Goal: Task Accomplishment & Management: Use online tool/utility

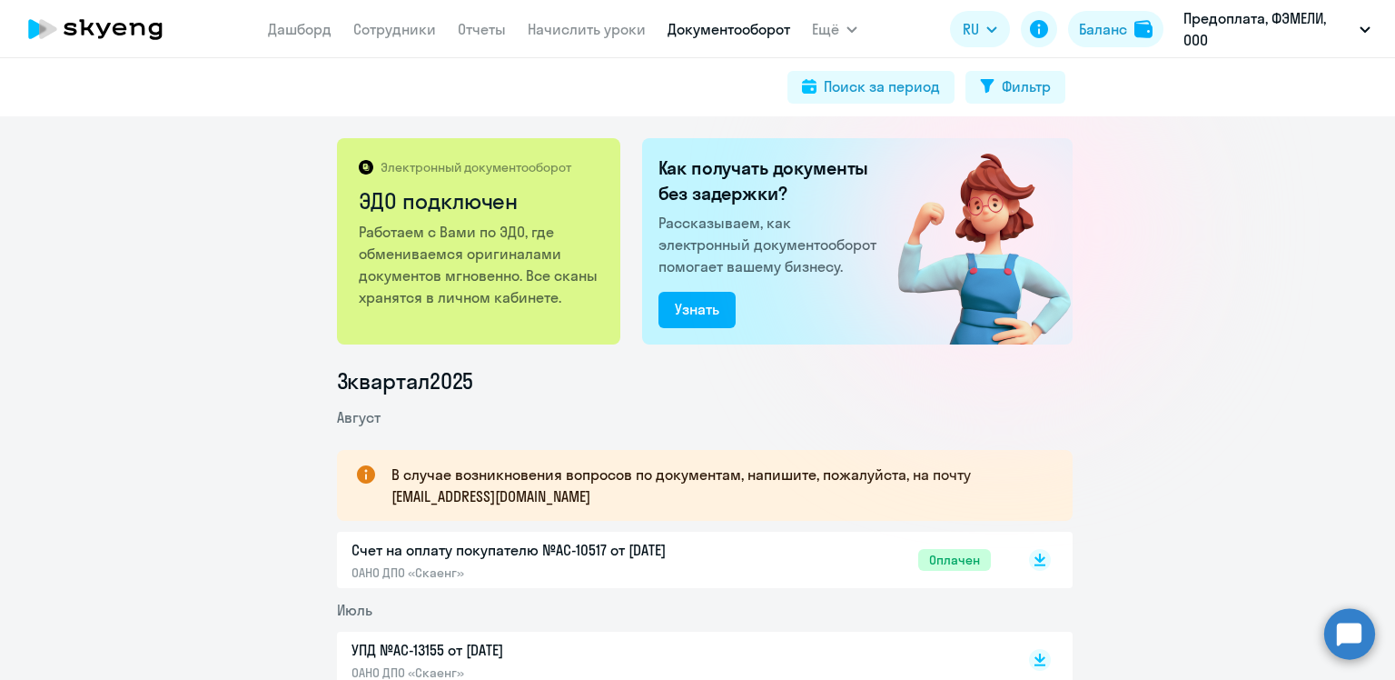
click at [624, 44] on nav "[PERSON_NAME] Отчеты Начислить уроки Документооборот" at bounding box center [529, 29] width 522 height 36
click at [601, 26] on link "Начислить уроки" at bounding box center [587, 29] width 118 height 18
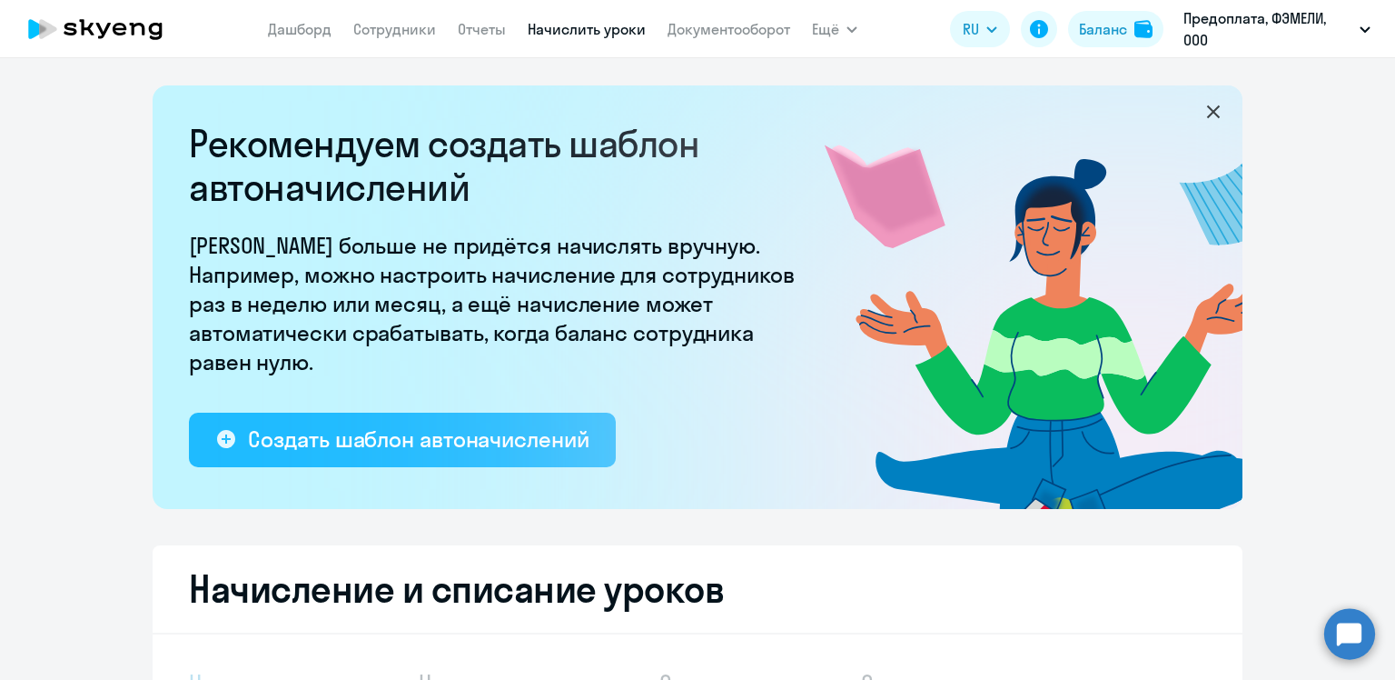
select select "10"
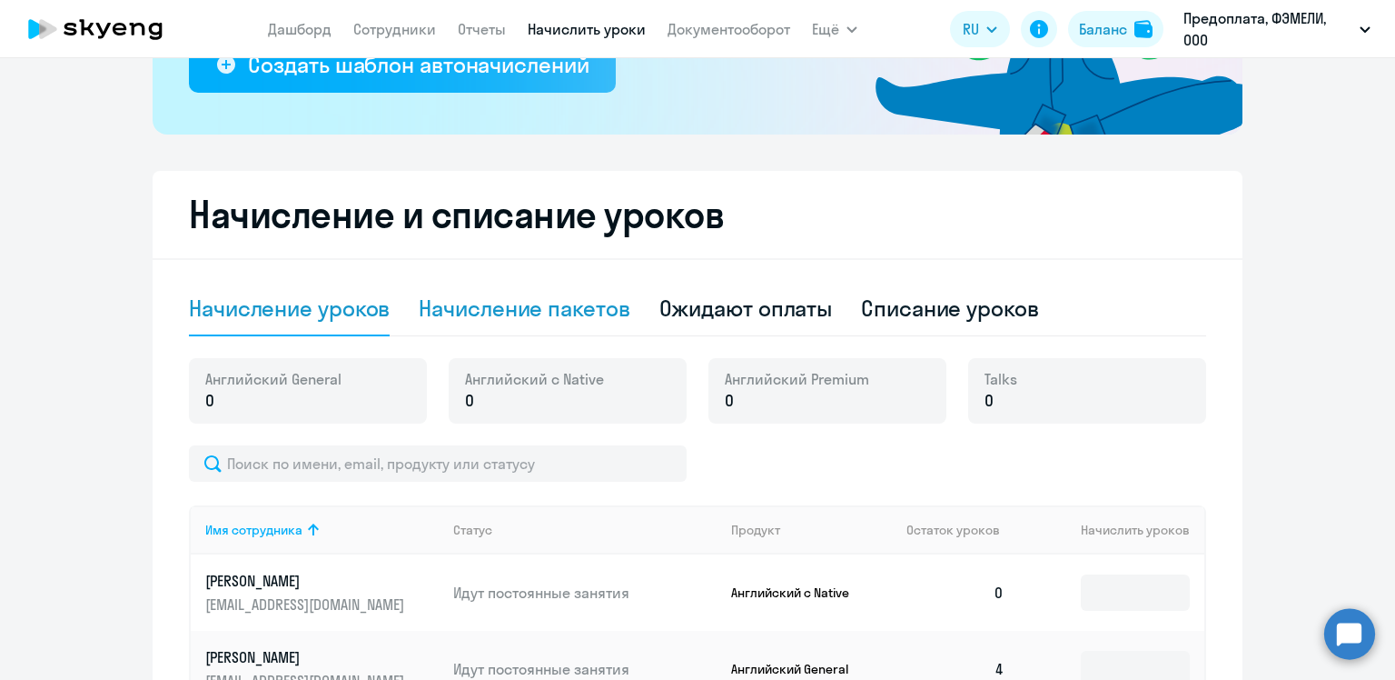
click at [476, 319] on div "Начисление пакетов" at bounding box center [524, 307] width 211 height 29
select select "10"
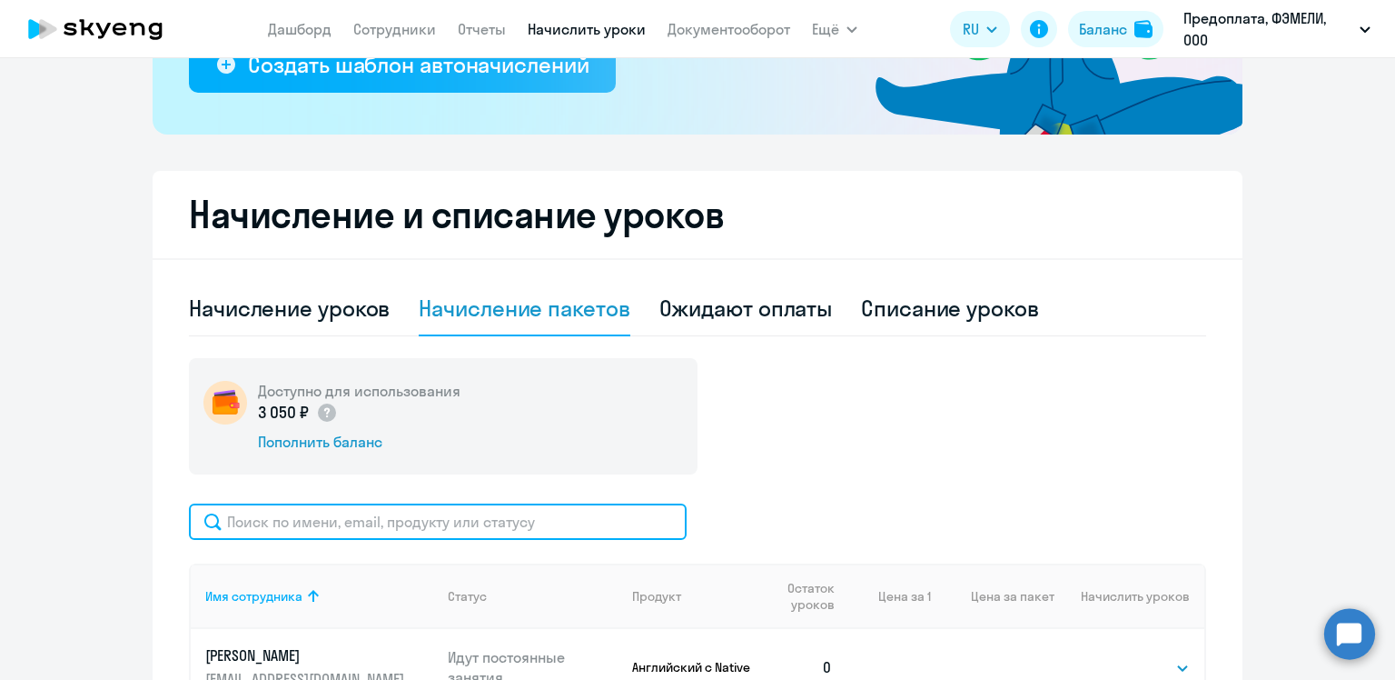
click at [391, 521] on input "text" at bounding box center [438, 521] width 498 height 36
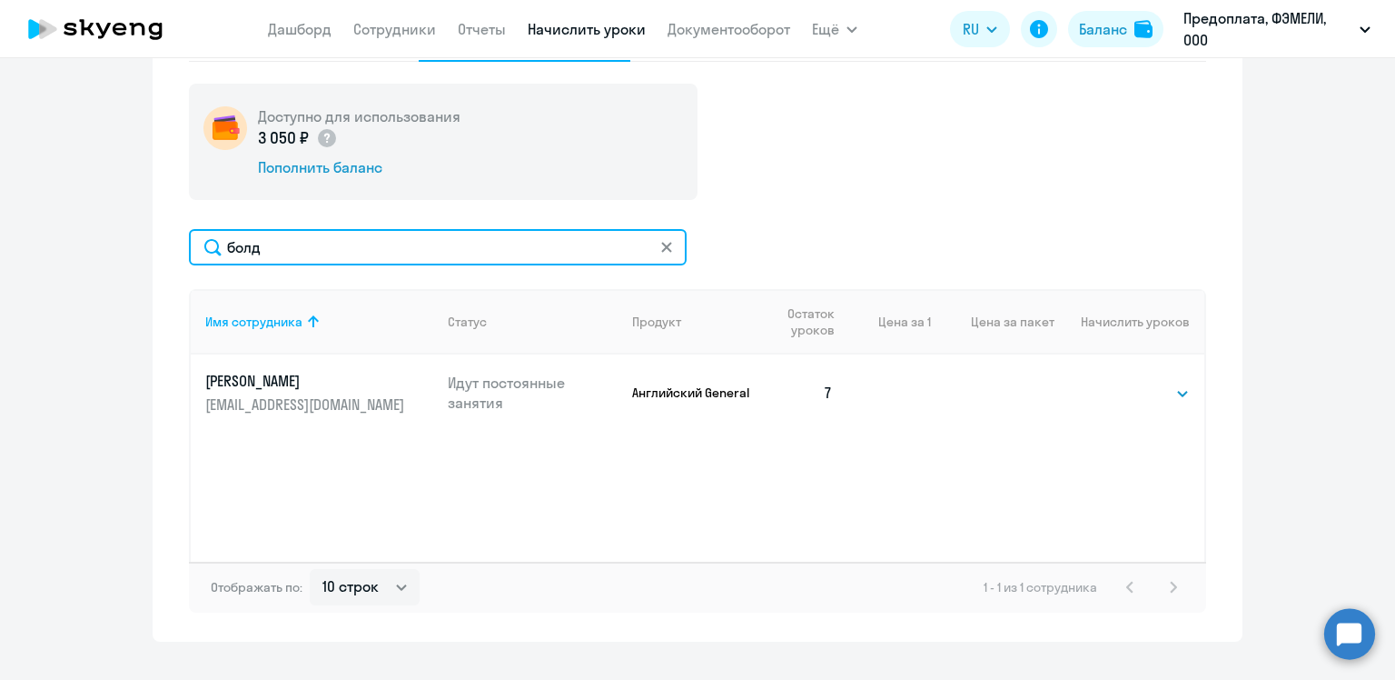
scroll to position [668, 0]
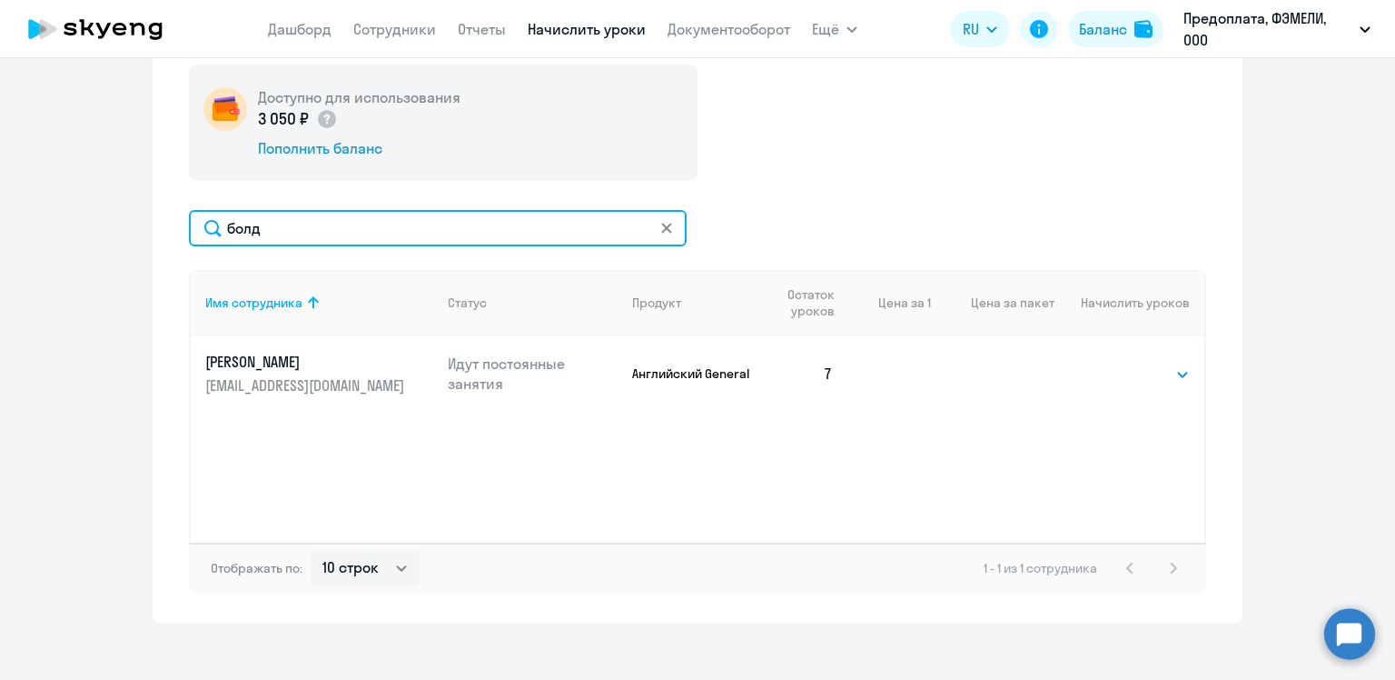
type input "болд"
